Goal: Navigation & Orientation: Find specific page/section

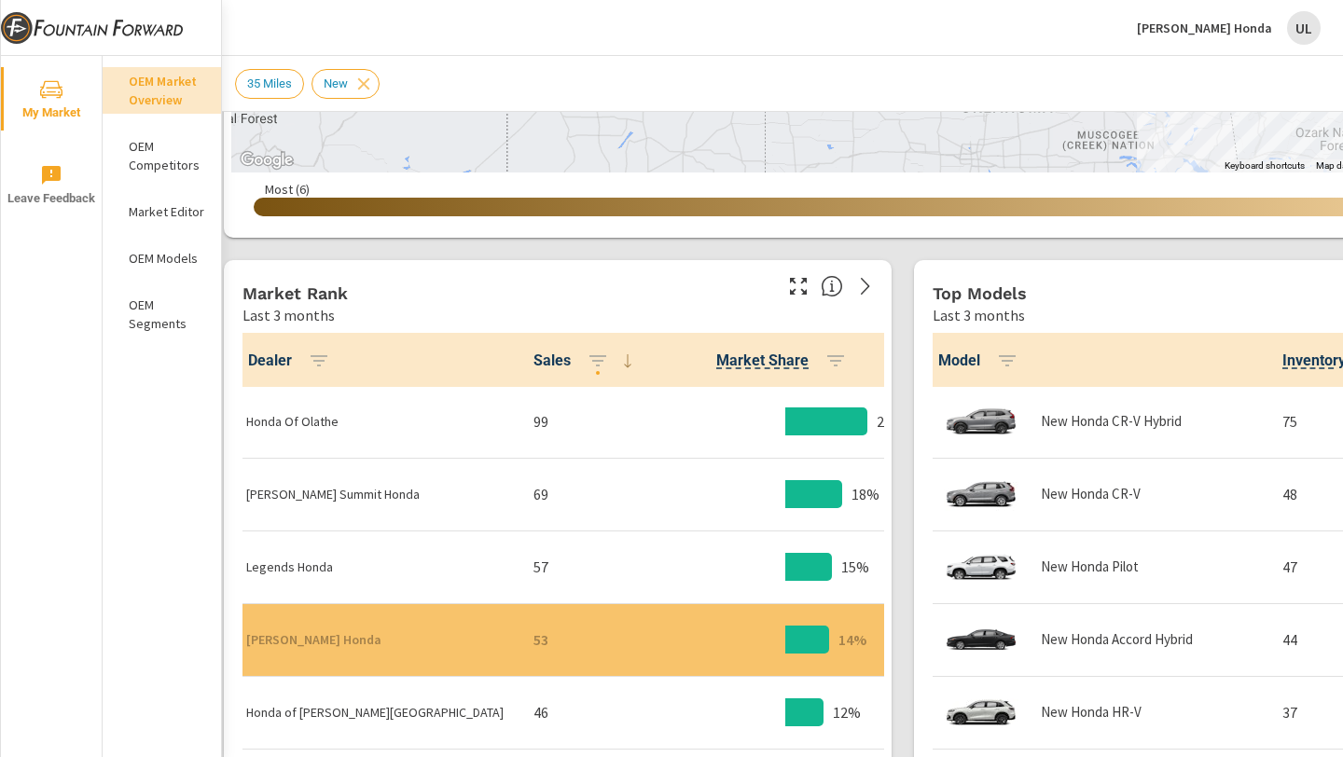
scroll to position [0, 9]
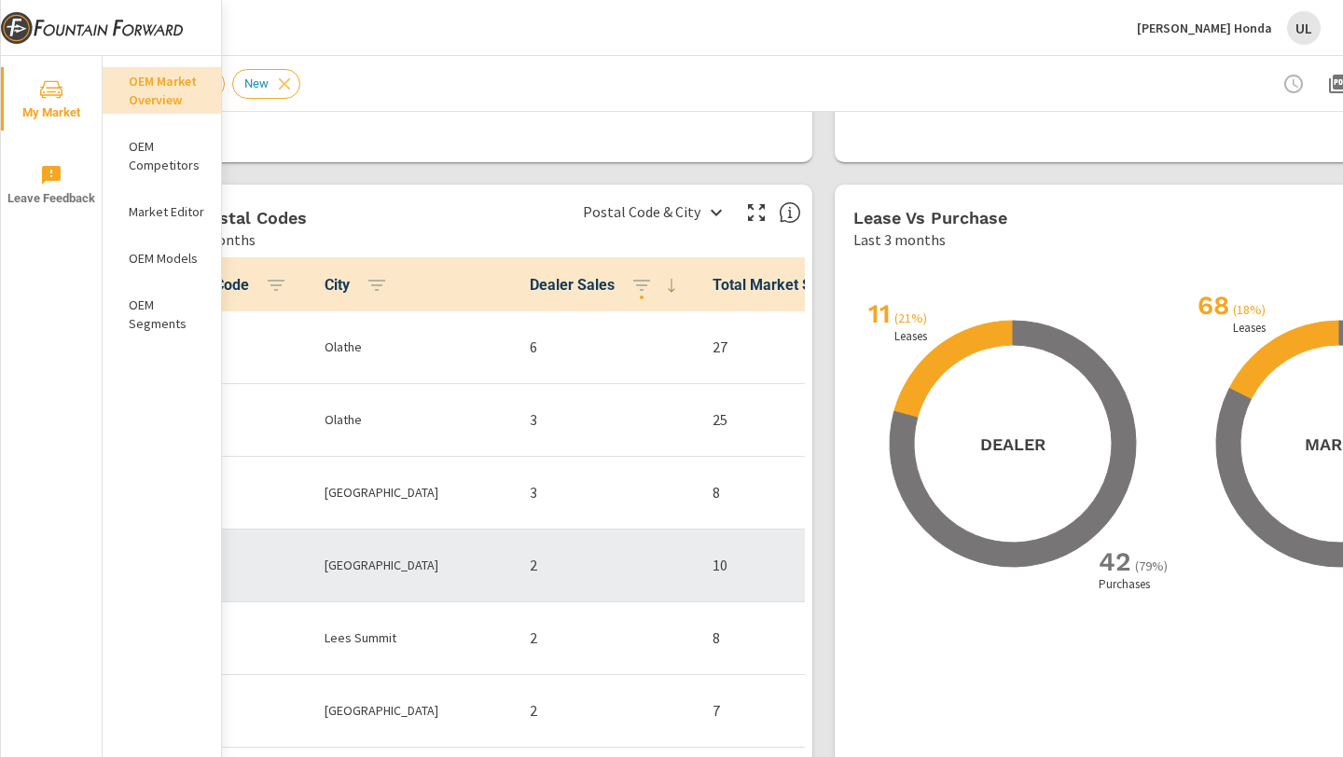
scroll to position [1621, 0]
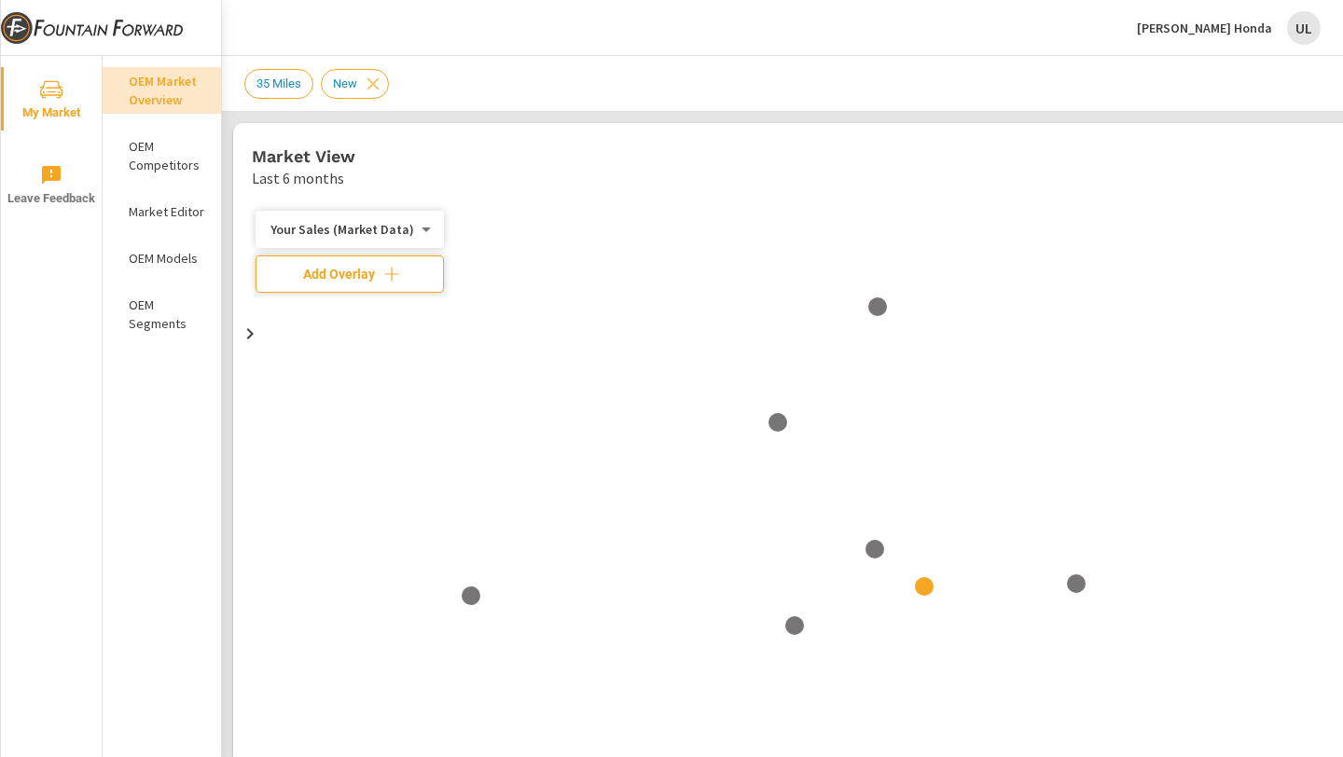
scroll to position [1, 0]
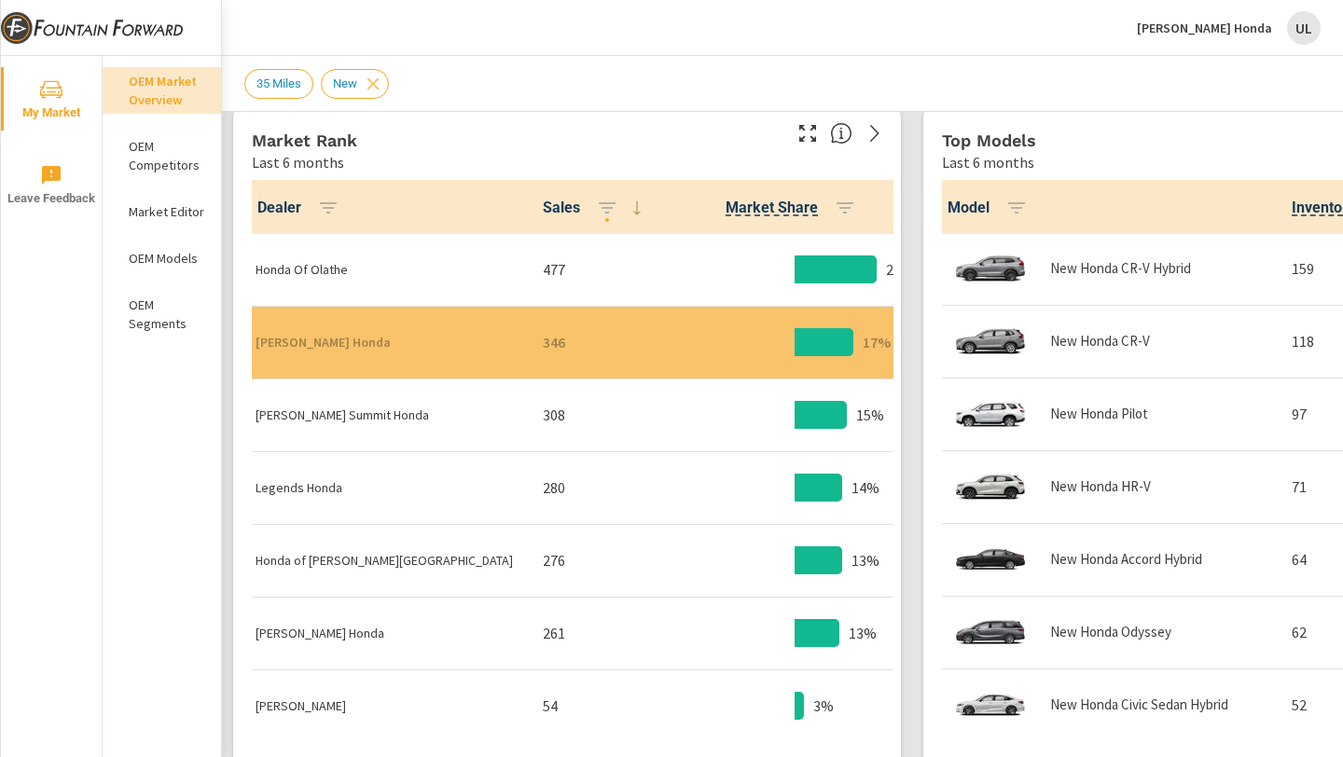
scroll to position [69, 0]
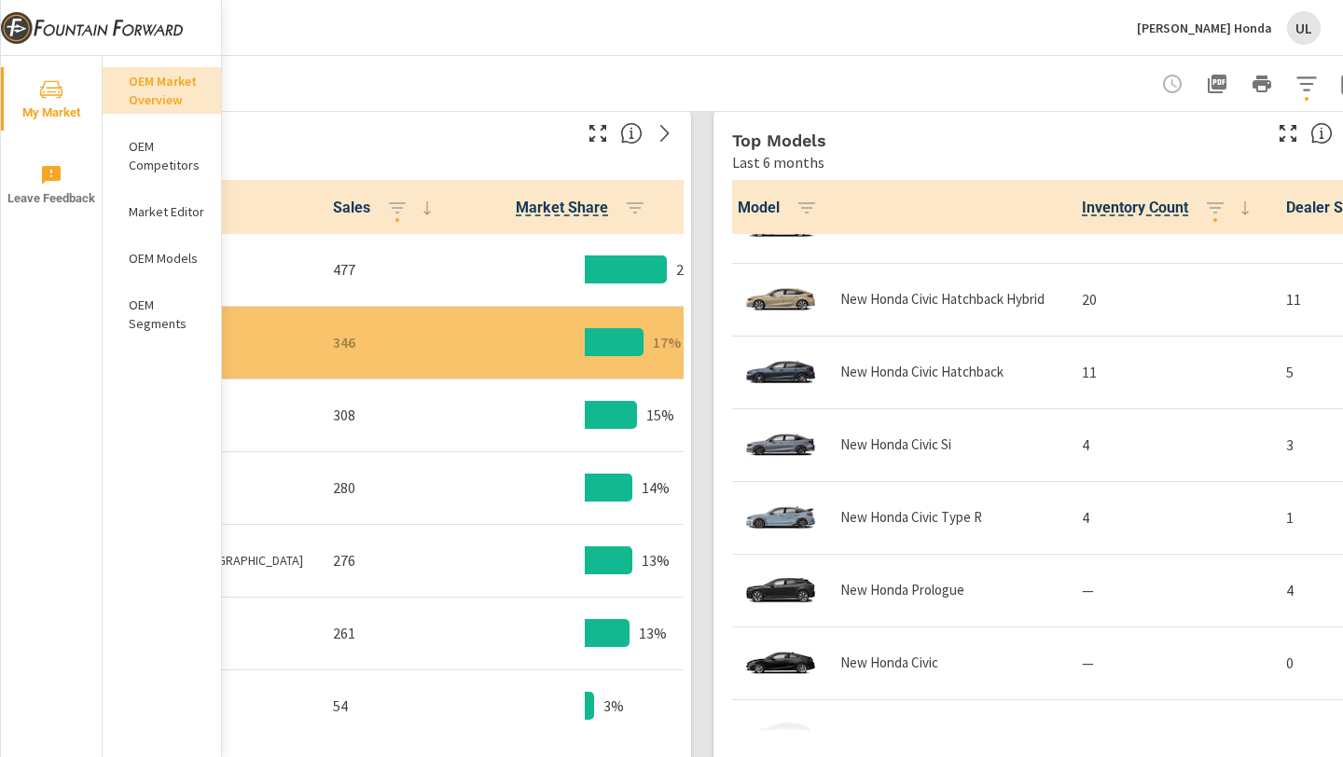
scroll to position [812, 0]
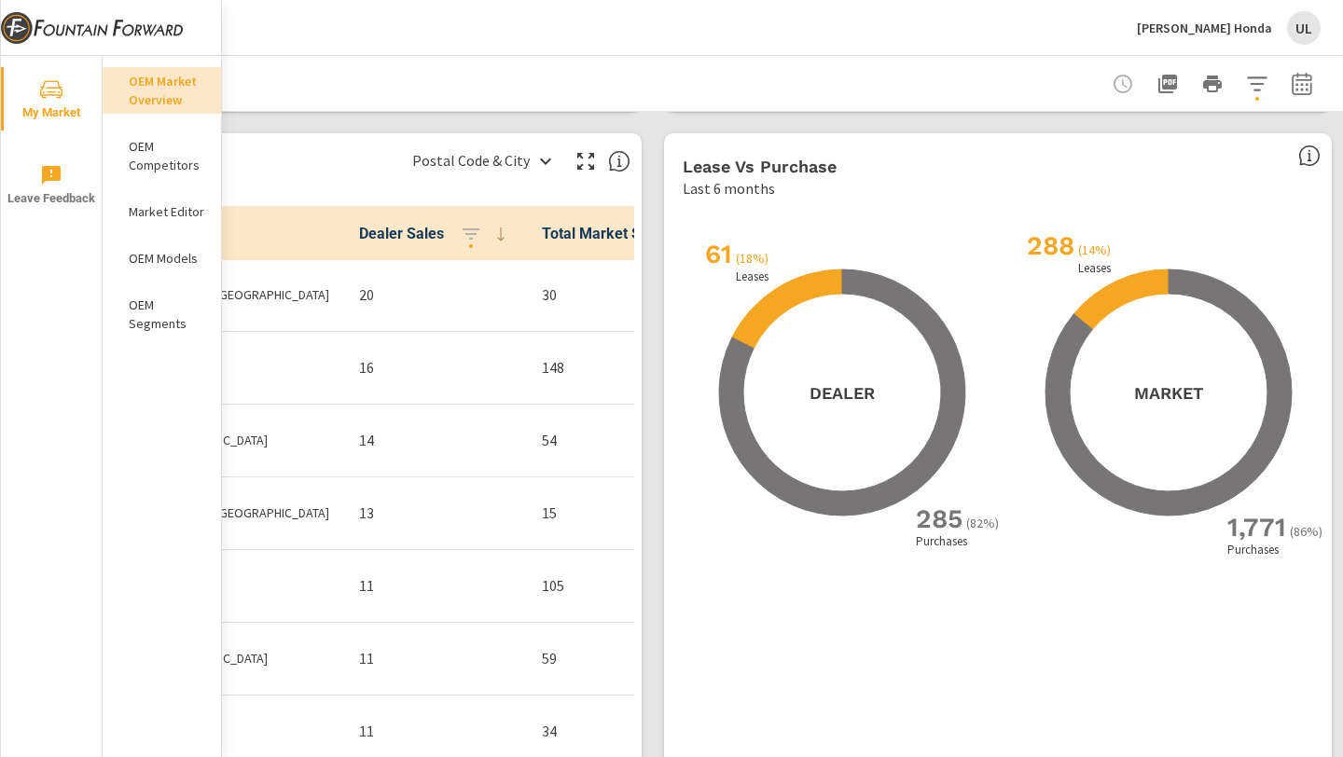
scroll to position [1664, 259]
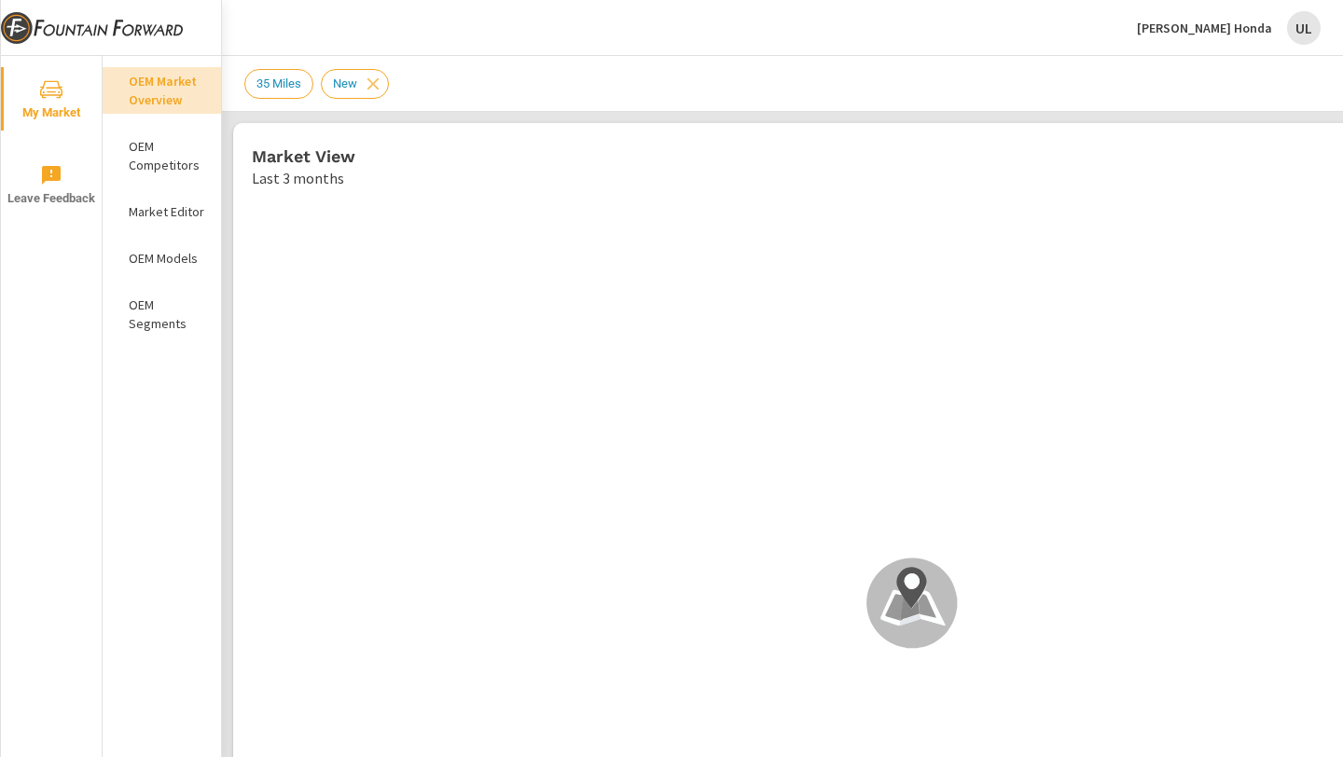
scroll to position [1, 0]
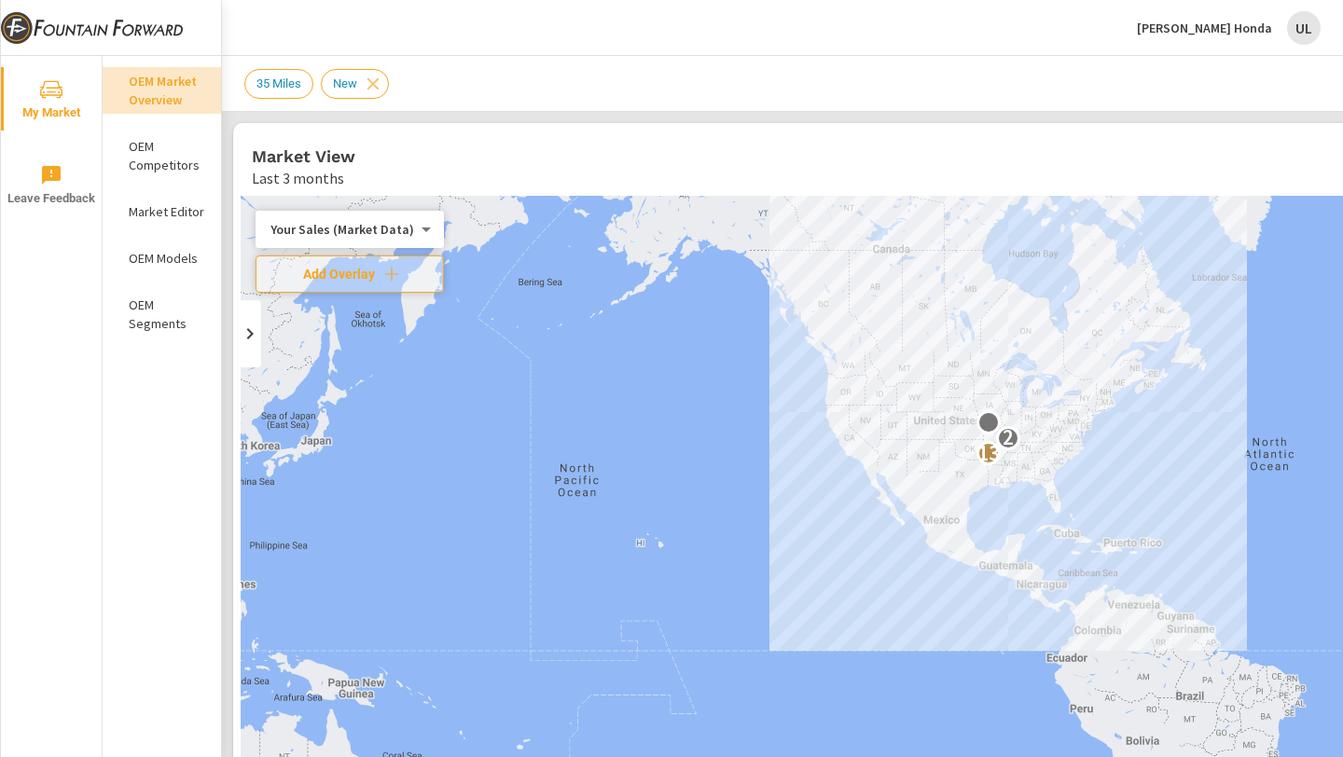
click at [166, 95] on p "OEM Market Overview" at bounding box center [167, 90] width 77 height 37
click at [159, 142] on p "OEM Competitors" at bounding box center [167, 155] width 77 height 37
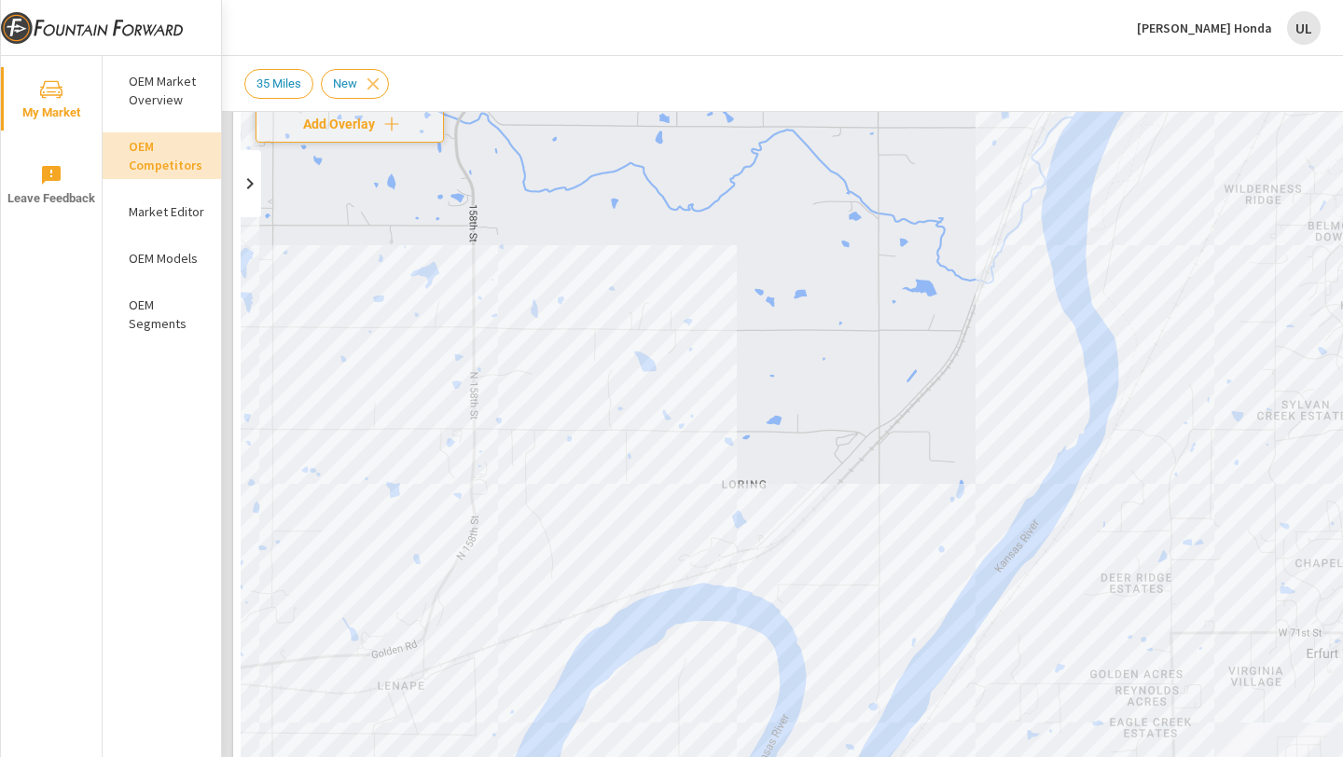
click at [146, 95] on p "OEM Market Overview" at bounding box center [167, 90] width 77 height 37
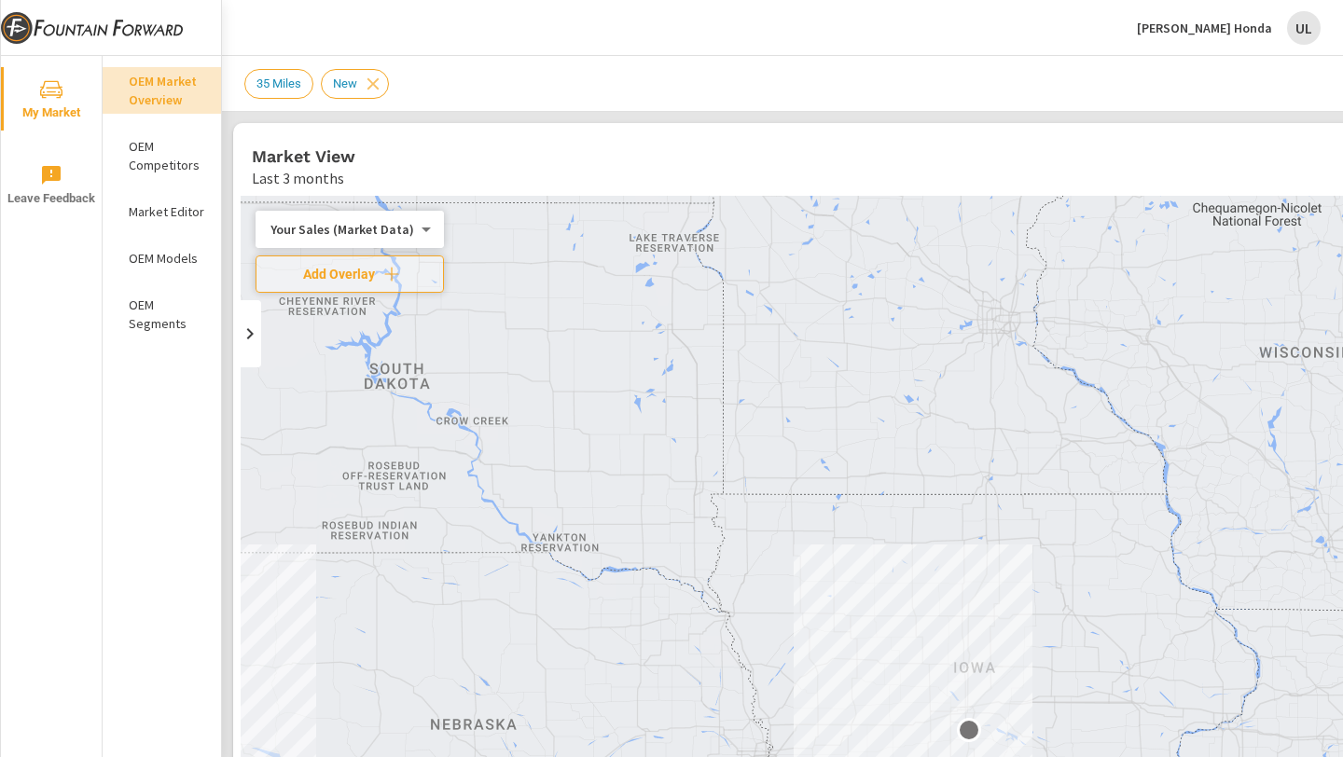
click at [144, 104] on p "OEM Market Overview" at bounding box center [167, 90] width 77 height 37
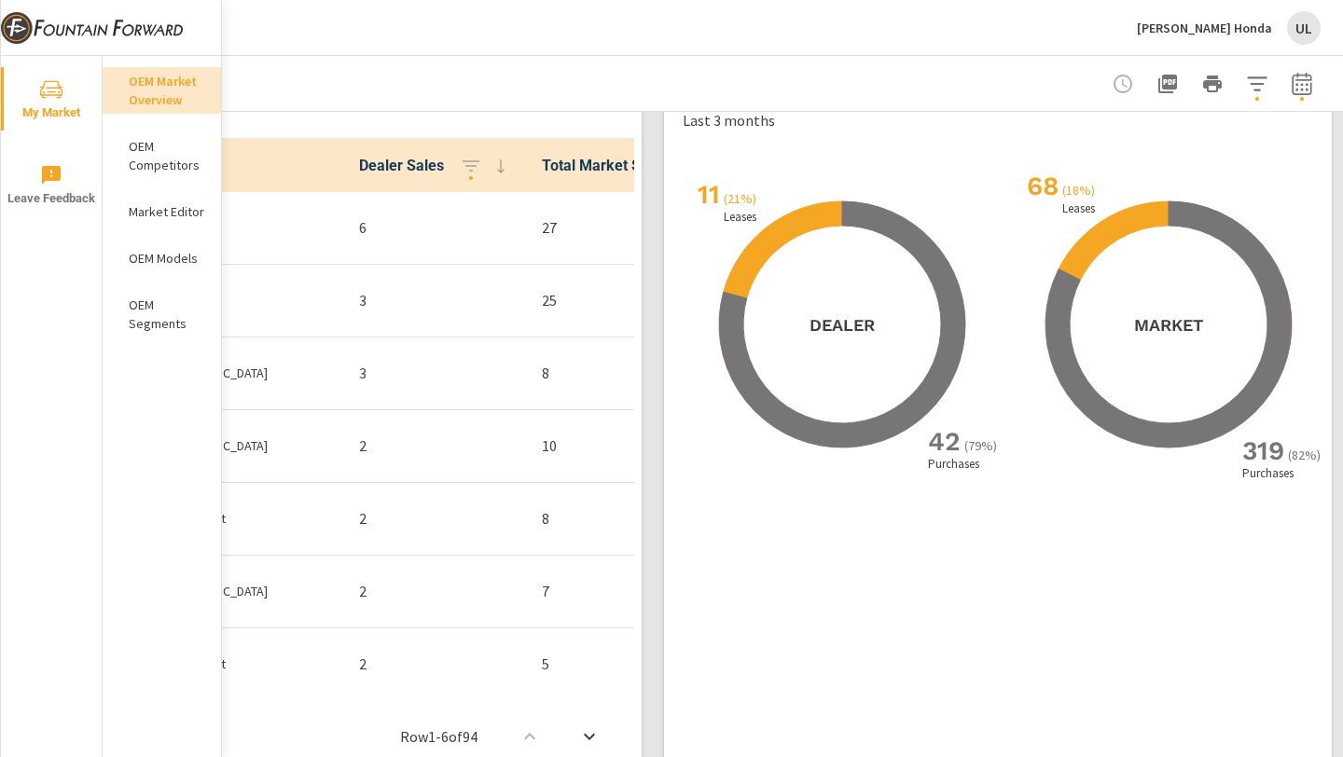
scroll to position [1741, 0]
